Goal: Task Accomplishment & Management: Manage account settings

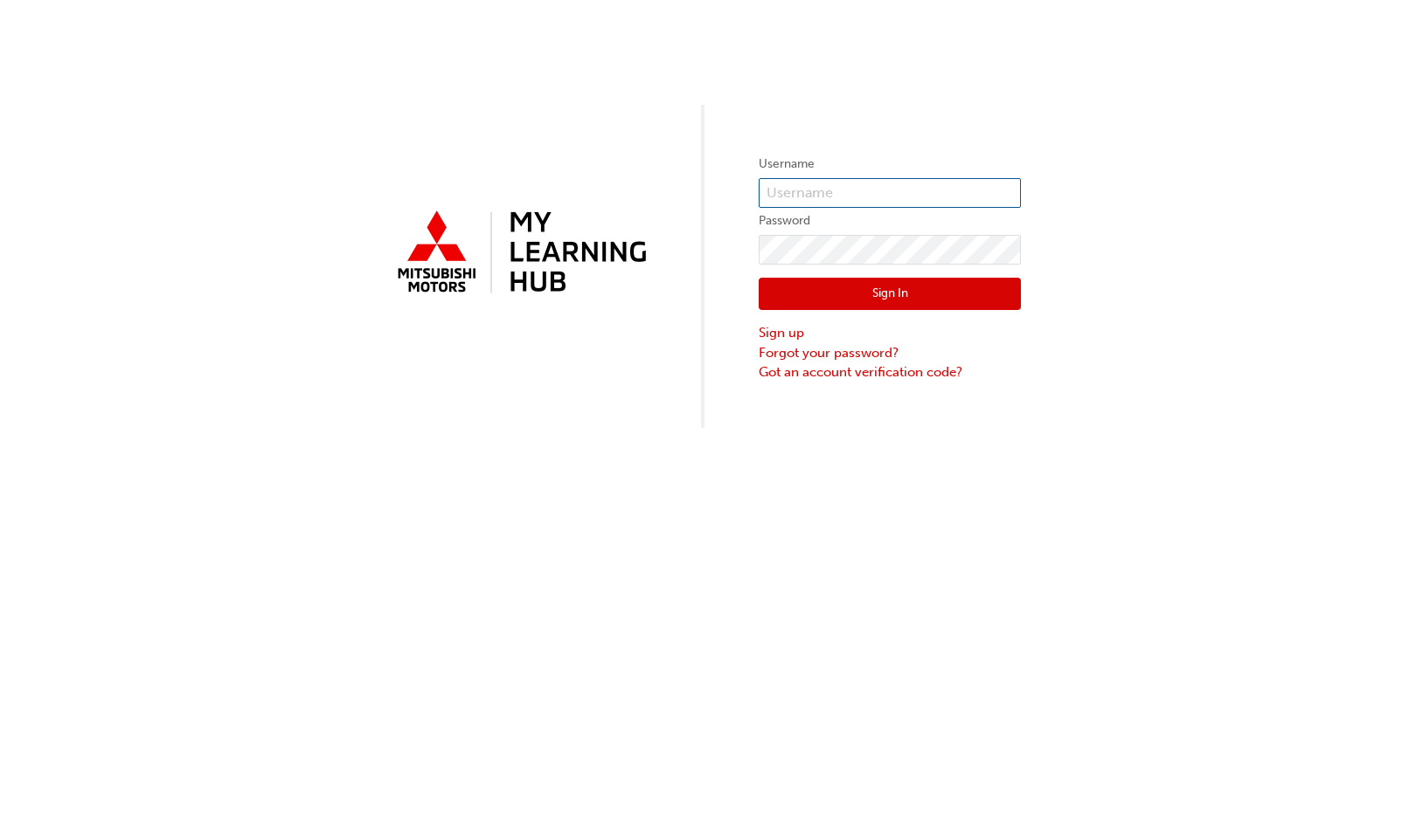
type input "TEST_TECH_APPRENTICE"
click at [1078, 237] on div "Username TEST_TECH_APPRENTICE Password Sign In Sign up Forgot your password? Go…" at bounding box center [704, 213] width 1409 height 428
drag, startPoint x: 1137, startPoint y: 102, endPoint x: 1122, endPoint y: 72, distance: 33.5
click at [1137, 99] on div "Username TEST_TECH_APPRENTICE Password Sign In Sign up Forgot your password? Go…" at bounding box center [704, 213] width 1409 height 428
click at [1120, 70] on div "Username TEST_TECH_APPRENTICE Password Sign In Sign up Forgot your password? Go…" at bounding box center [704, 213] width 1409 height 428
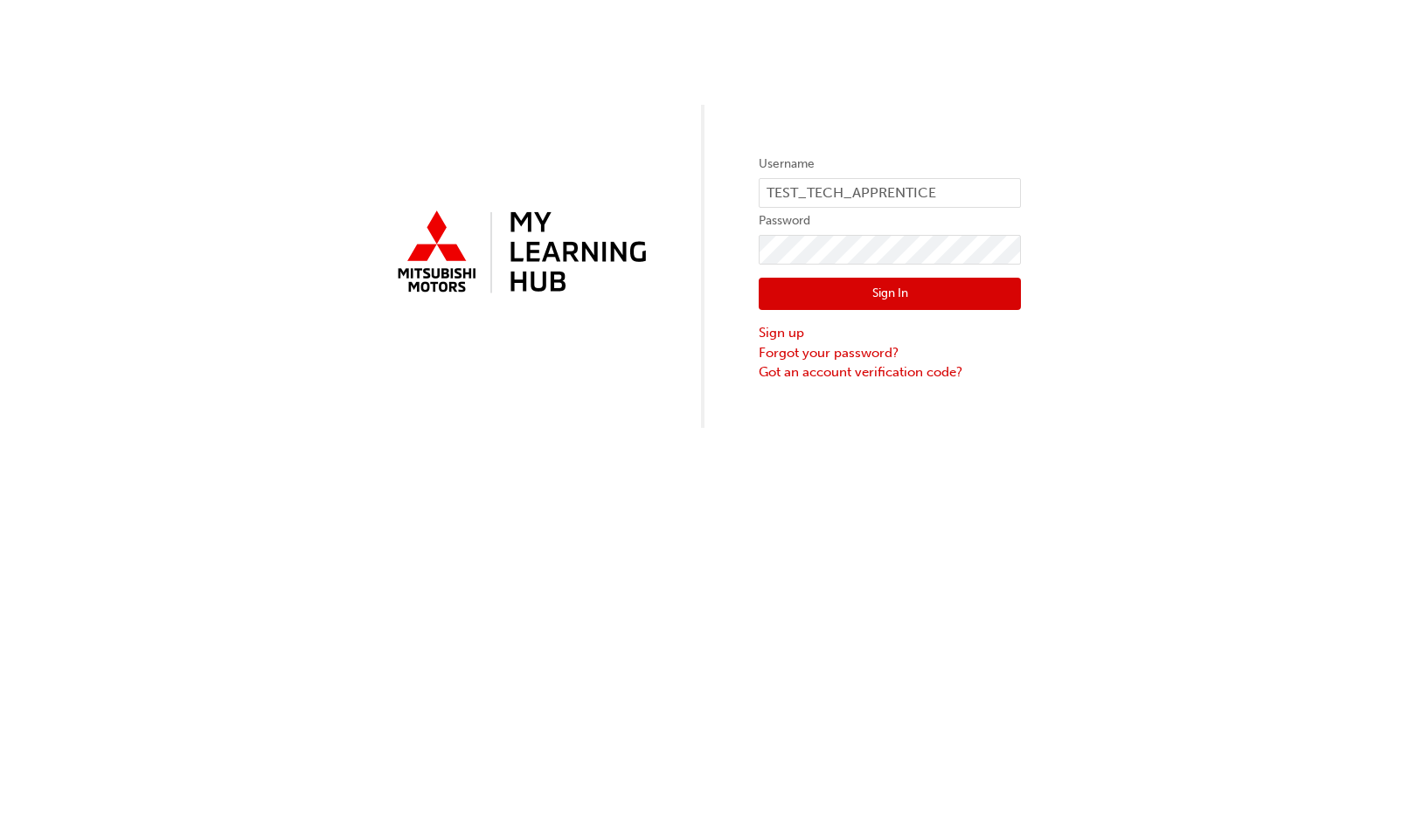
click at [514, 547] on div "Username TEST_TECH_APPRENTICE Password Sign In Sign up Forgot your password? Go…" at bounding box center [704, 420] width 1409 height 840
click at [1254, 319] on div "Username TEST_TECH_APPRENTICE Password Sign In Sign up Forgot your password? Go…" at bounding box center [704, 213] width 1409 height 428
drag, startPoint x: 1059, startPoint y: 70, endPoint x: 1165, endPoint y: 140, distance: 127.0
click at [1057, 68] on div "Username TEST_TECH_APPRENTICE Password Sign In Sign up Forgot your password? Go…" at bounding box center [704, 213] width 1409 height 428
click at [1120, 366] on div "Username TEST_TECH_APPRENTICE Password Sign In Sign up Forgot your password? Go…" at bounding box center [704, 213] width 1409 height 428
